Goal: Information Seeking & Learning: Learn about a topic

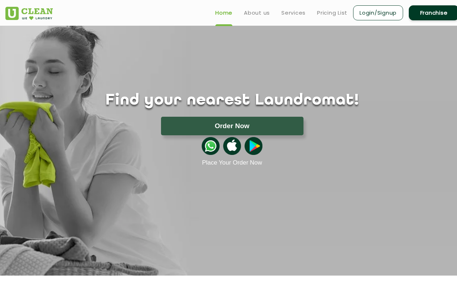
click at [337, 14] on link "Pricing List" at bounding box center [332, 13] width 30 height 9
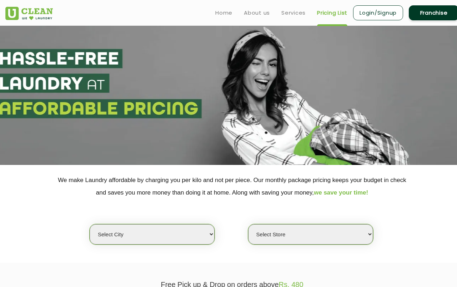
click at [210, 222] on div "Select city [GEOGRAPHIC_DATA] [GEOGRAPHIC_DATA] [GEOGRAPHIC_DATA] [GEOGRAPHIC_D…" at bounding box center [232, 222] width 464 height 46
click at [202, 227] on select "Select city [GEOGRAPHIC_DATA] [GEOGRAPHIC_DATA] [GEOGRAPHIC_DATA] [GEOGRAPHIC_D…" at bounding box center [152, 234] width 125 height 20
select select "5"
click at [295, 227] on select "Select Store UClean Narsingi UClean Nizampet UClean Sangareddy UClean Gachibowl…" at bounding box center [310, 234] width 125 height 20
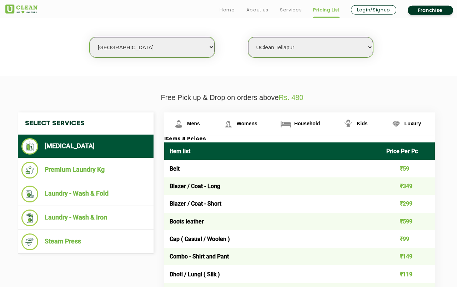
scroll to position [188, 0]
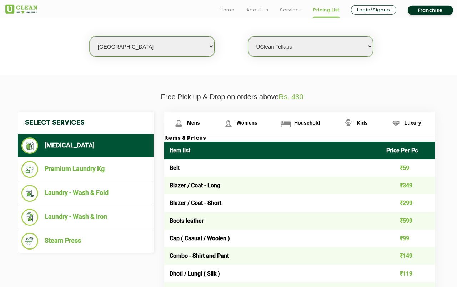
click at [103, 214] on li "Laundry - Wash & Iron" at bounding box center [85, 217] width 128 height 17
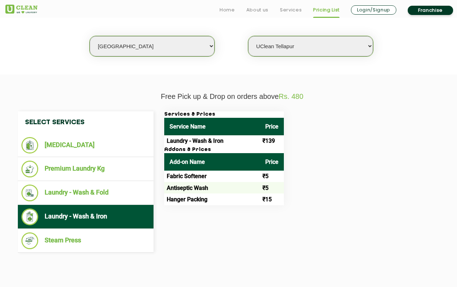
click at [72, 234] on li "Steam Press" at bounding box center [85, 240] width 128 height 17
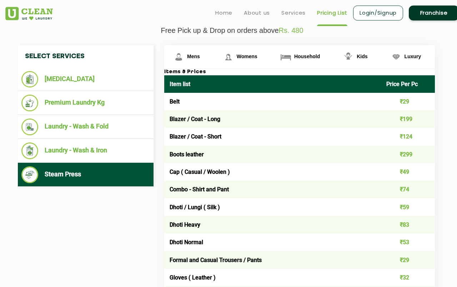
scroll to position [243, 0]
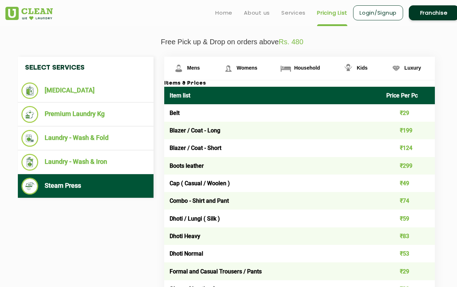
click at [95, 109] on li "Premium Laundry Kg" at bounding box center [85, 114] width 128 height 17
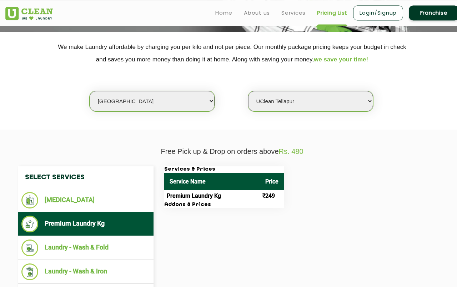
click at [347, 93] on select "Select Store UClean Narsingi UClean Nizampet UClean Sangareddy UClean Gachibowl…" at bounding box center [310, 101] width 125 height 20
click at [324, 261] on div "Select Services [MEDICAL_DATA] Premium Laundry Kg Laundry - Wash & Fold Laundry…" at bounding box center [231, 236] width 439 height 141
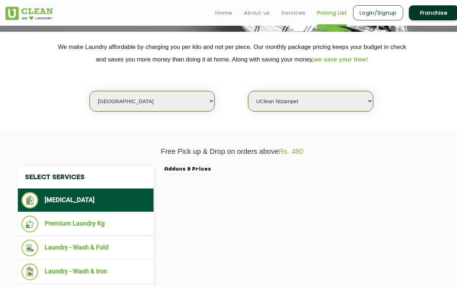
click at [341, 97] on select "Select Store UClean Narsingi UClean Nizampet UClean Sangareddy UClean Gachibowl…" at bounding box center [310, 101] width 125 height 20
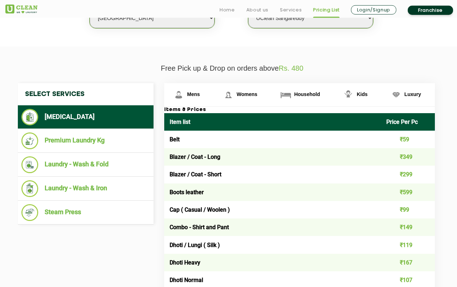
scroll to position [226, 0]
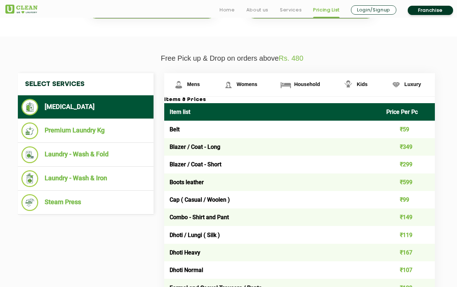
click at [130, 150] on li "Laundry - Wash & Fold" at bounding box center [85, 154] width 128 height 17
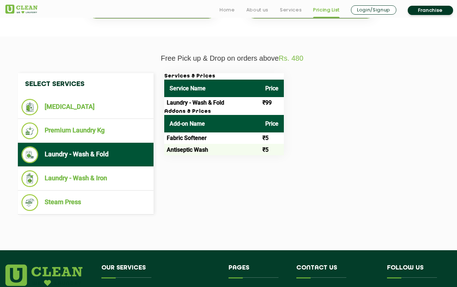
click at [123, 173] on li "Laundry - Wash & Iron" at bounding box center [85, 178] width 128 height 17
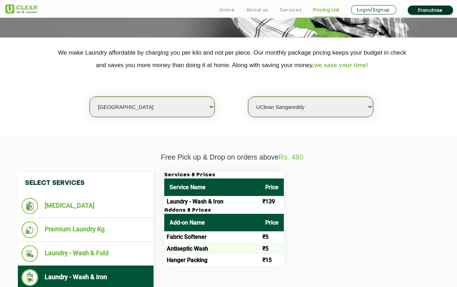
scroll to position [130, 0]
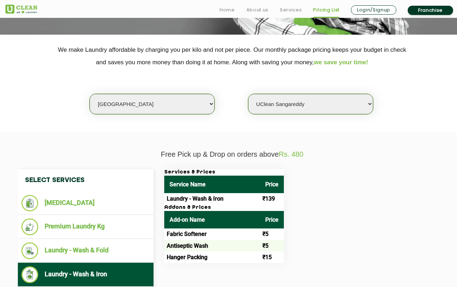
click at [352, 92] on div "Select city [GEOGRAPHIC_DATA] [GEOGRAPHIC_DATA] [GEOGRAPHIC_DATA] [GEOGRAPHIC_D…" at bounding box center [232, 92] width 464 height 46
click at [357, 100] on select "Select Store UClean Narsingi UClean Nizampet UClean Sangareddy UClean Gachibowl…" at bounding box center [310, 104] width 125 height 20
select select "381"
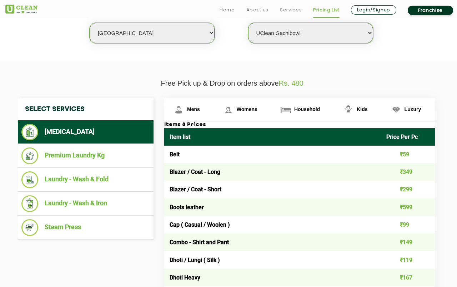
scroll to position [202, 0]
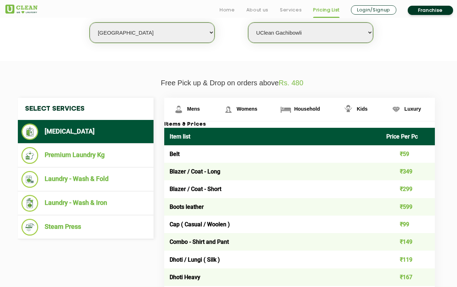
click at [103, 199] on li "Laundry - Wash & Iron" at bounding box center [85, 203] width 128 height 17
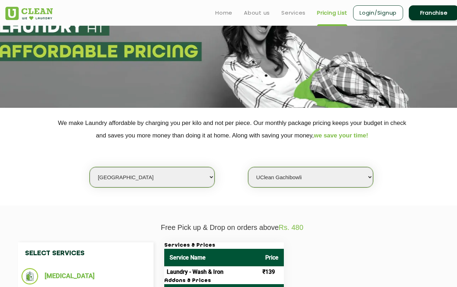
scroll to position [0, 0]
